Goal: Task Accomplishment & Management: Use online tool/utility

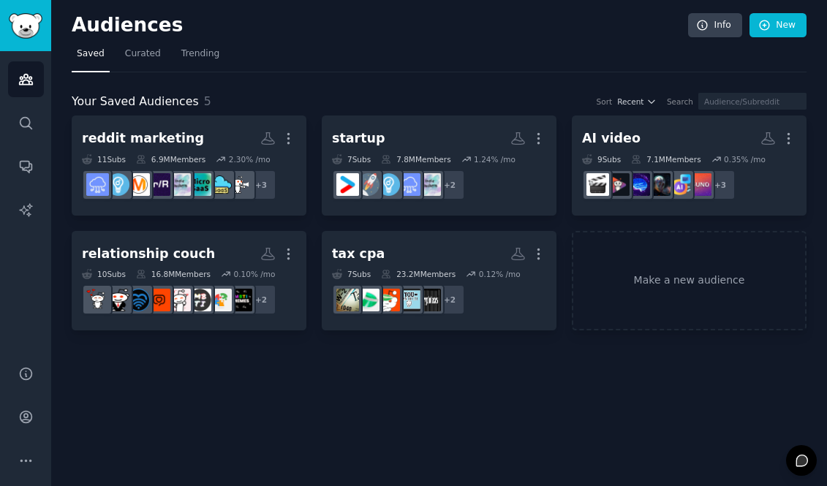
click at [653, 259] on link "Make a new audience" at bounding box center [689, 281] width 235 height 100
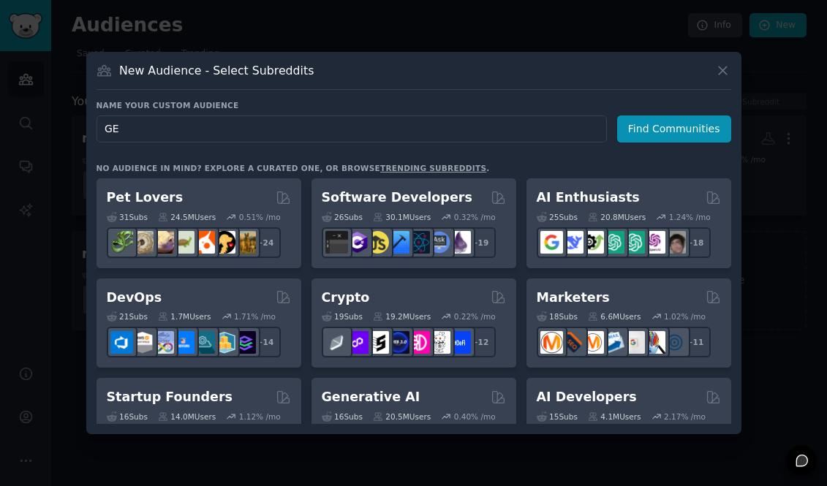
type input "GEO"
click button "Find Communities" at bounding box center [674, 128] width 114 height 27
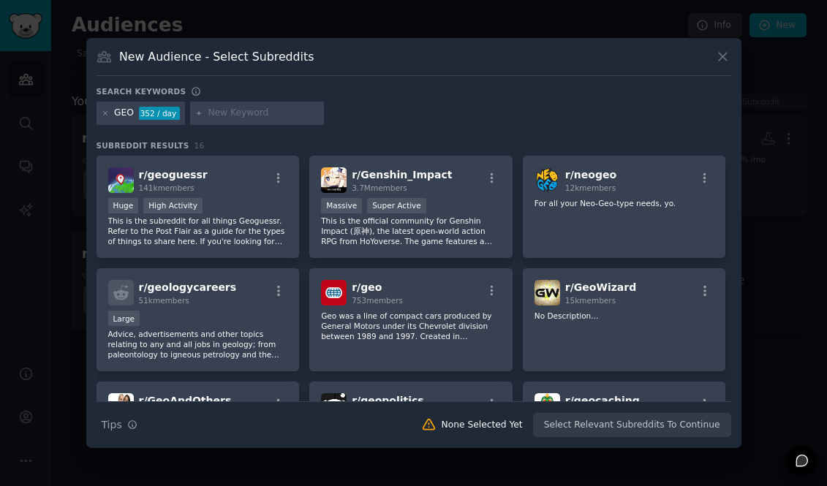
click at [107, 107] on div at bounding box center [106, 113] width 8 height 13
click at [107, 113] on icon at bounding box center [106, 114] width 8 height 8
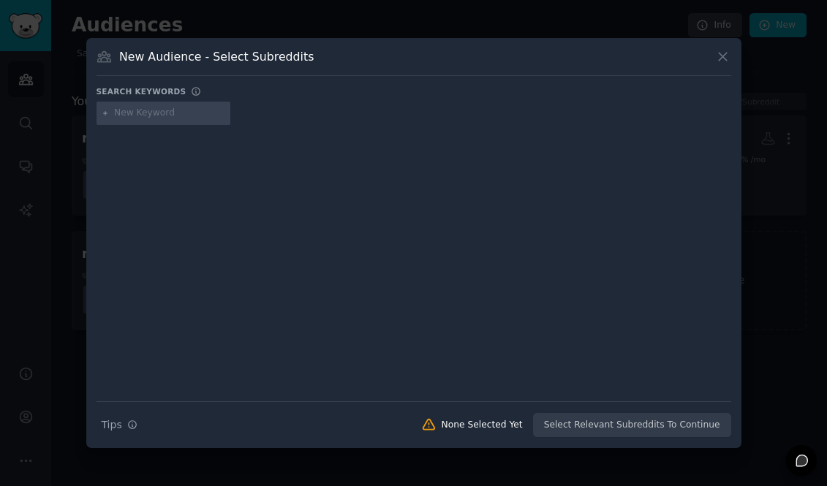
click at [143, 115] on input "text" at bounding box center [169, 113] width 111 height 13
type input "a"
type input "AEO"
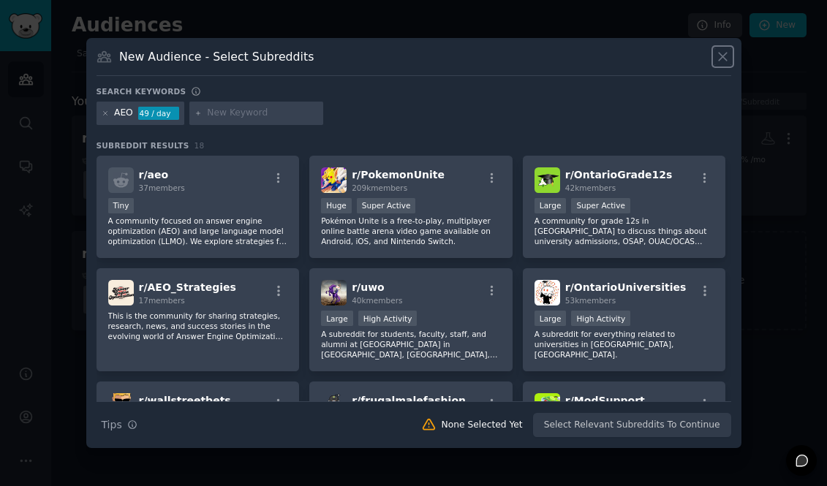
click at [720, 57] on icon at bounding box center [722, 56] width 15 height 15
